Goal: Subscribe to service/newsletter

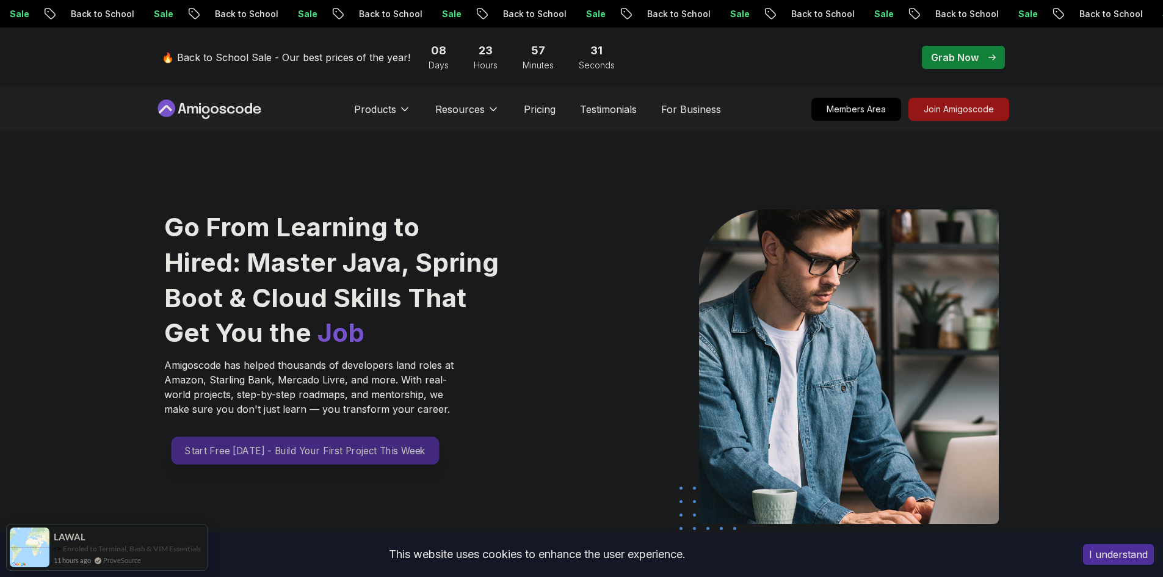
click at [315, 461] on p "Start Free [DATE] - Build Your First Project This Week" at bounding box center [305, 450] width 268 height 28
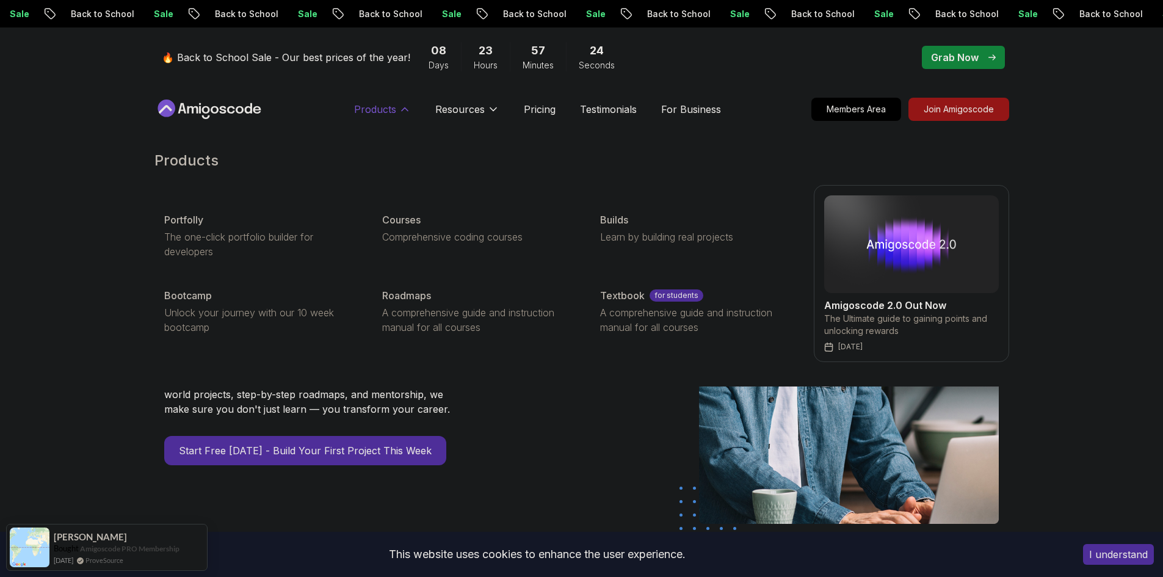
click at [392, 106] on p "Products" at bounding box center [375, 109] width 42 height 15
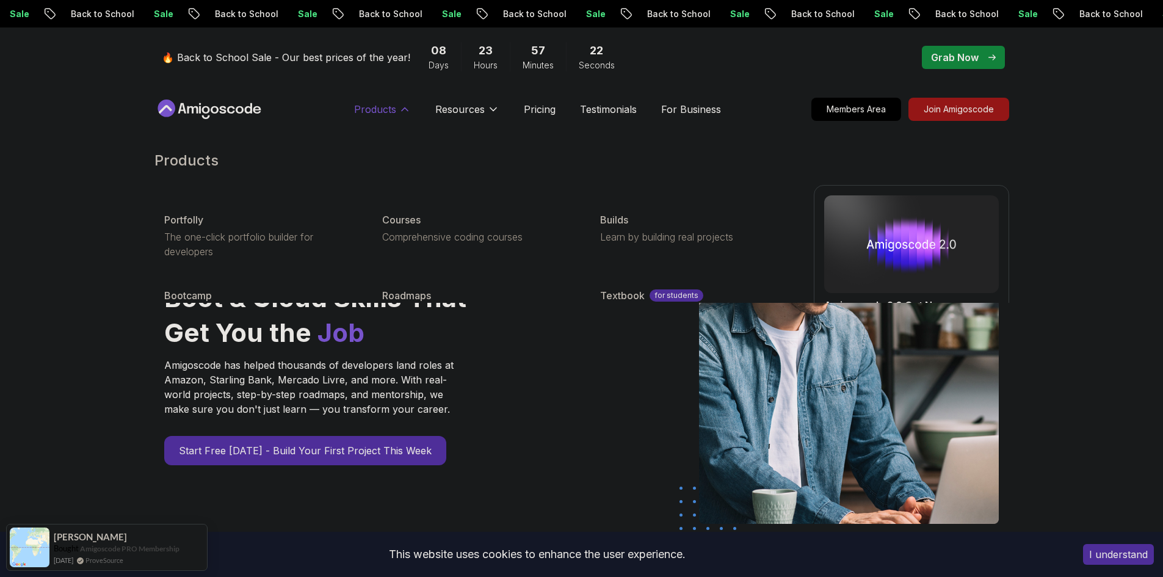
click at [377, 109] on p "Products" at bounding box center [375, 109] width 42 height 15
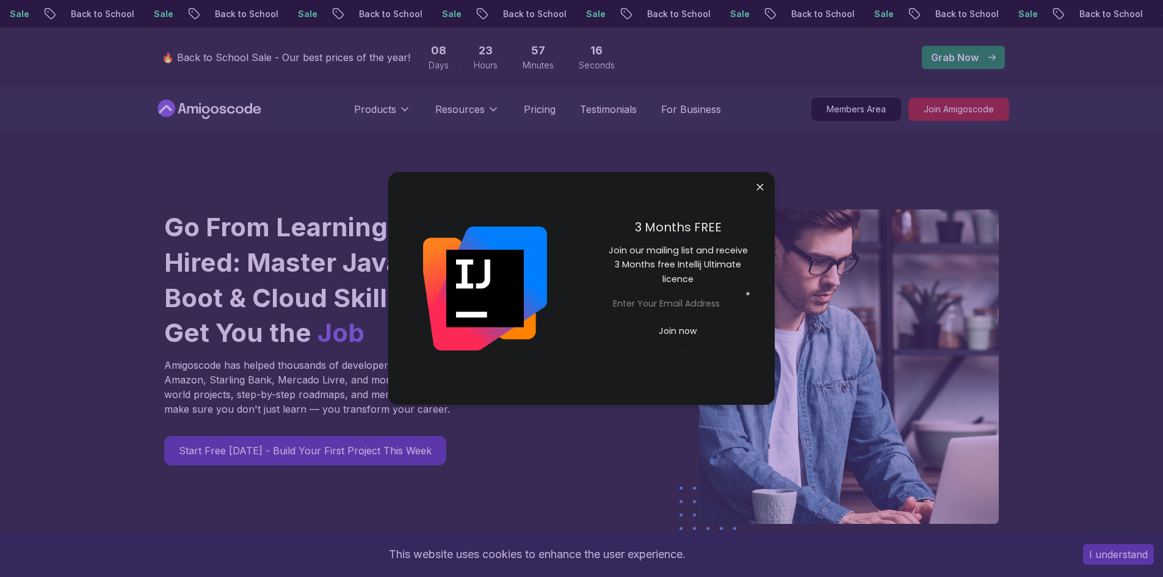
click at [678, 309] on input "email" at bounding box center [678, 302] width 142 height 21
click at [674, 310] on input "email" at bounding box center [678, 302] width 142 height 21
type input "a"
drag, startPoint x: 726, startPoint y: 300, endPoint x: 527, endPoint y: 292, distance: 199.7
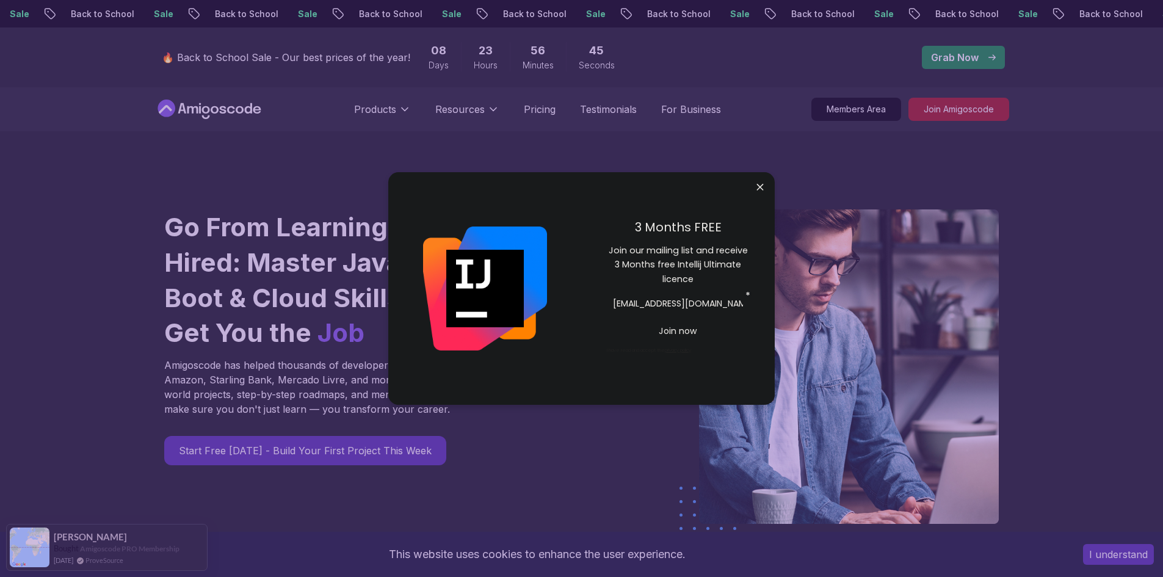
click at [527, 292] on div "3 Months FREE Join our mailing list and receive 3 Months free Intellij Ultimate…" at bounding box center [581, 288] width 386 height 233
type input "[EMAIL_ADDRESS][DOMAIN_NAME]"
click at [695, 328] on p "Join now" at bounding box center [677, 331] width 117 height 12
